Goal: Navigation & Orientation: Find specific page/section

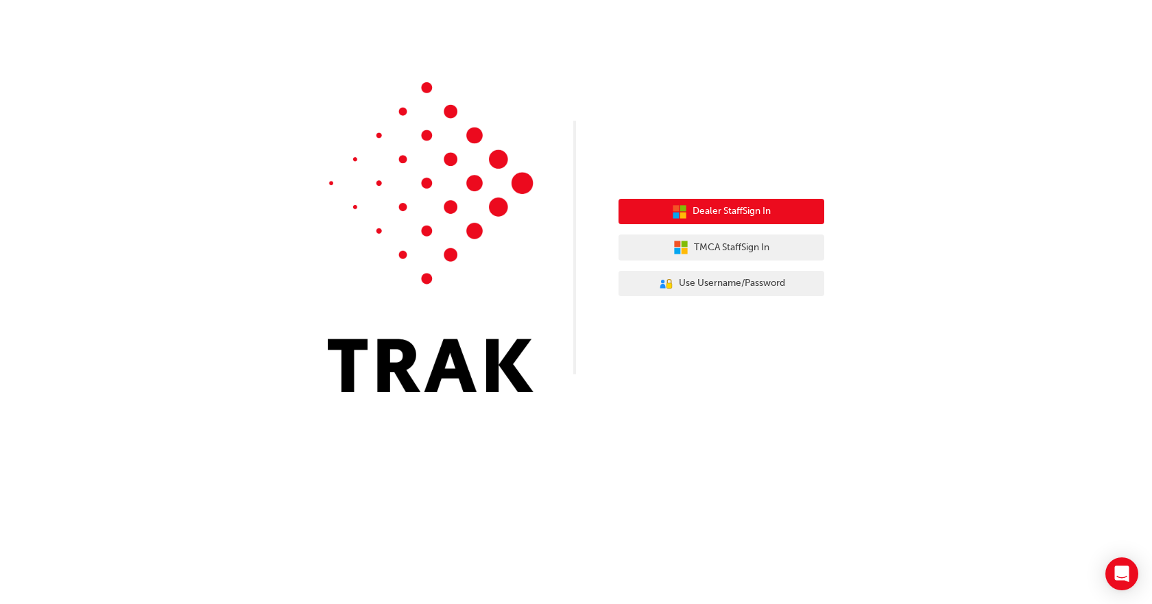
click at [673, 204] on button "Dealer Staff Sign In" at bounding box center [722, 212] width 206 height 26
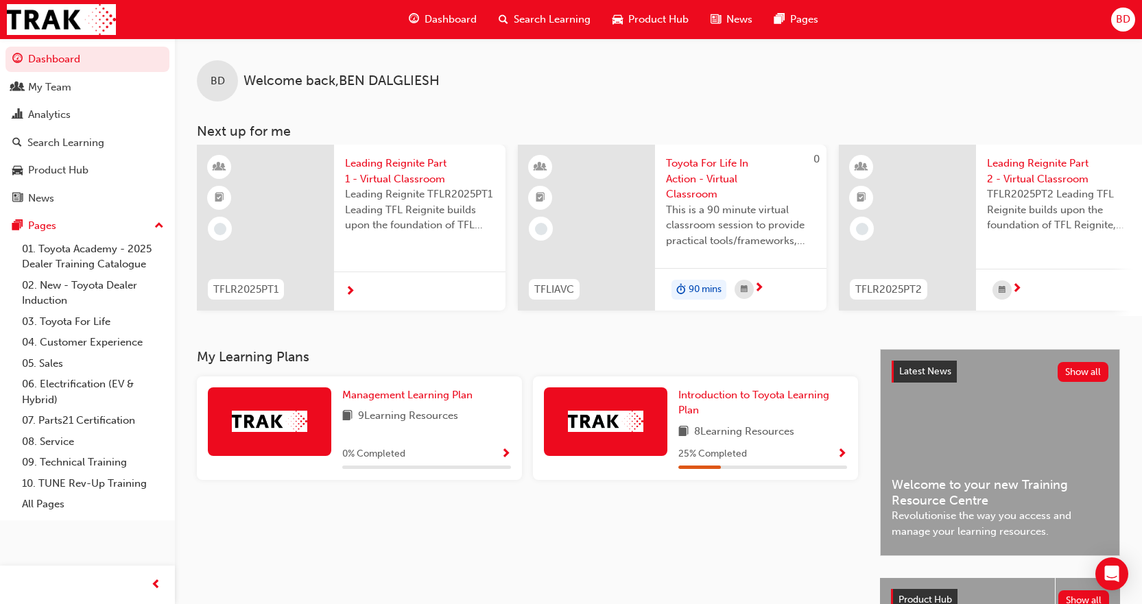
click at [444, 22] on span "Dashboard" at bounding box center [450, 20] width 52 height 16
